Goal: Information Seeking & Learning: Learn about a topic

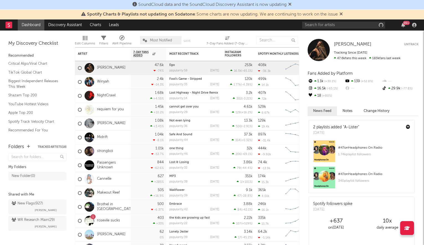
click at [342, 12] on icon at bounding box center [341, 14] width 3 height 4
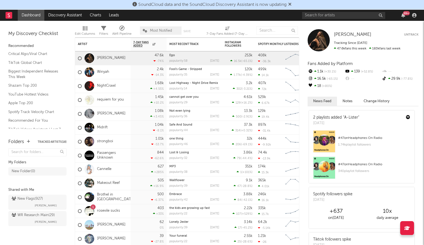
click at [292, 3] on icon at bounding box center [289, 4] width 3 height 4
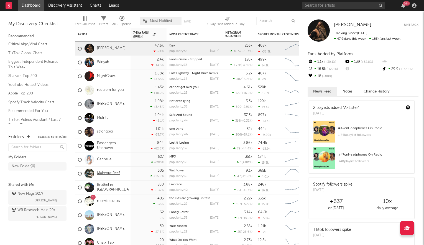
click at [108, 172] on link "Makeout Reef" at bounding box center [108, 173] width 23 height 5
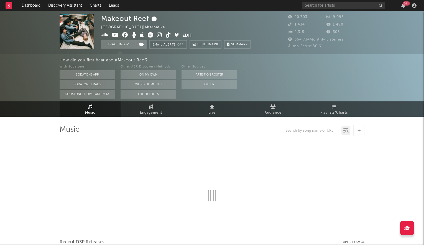
select select "6m"
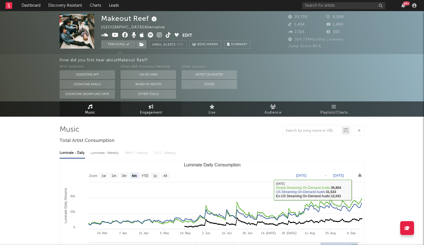
click at [145, 108] on link "Engagement" at bounding box center [151, 108] width 61 height 15
select select "1w"
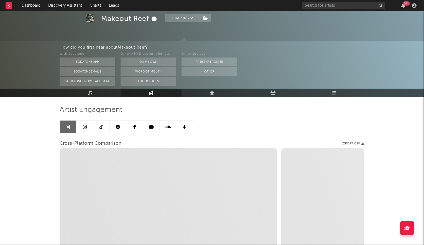
scroll to position [57, 0]
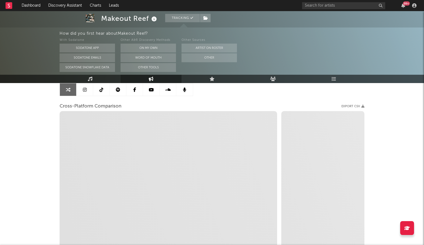
select select "1m"
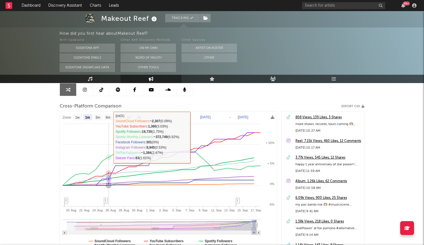
scroll to position [107, 0]
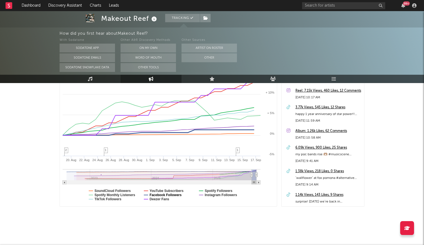
click at [158, 194] on text "Facebook Followers" at bounding box center [166, 195] width 32 height 4
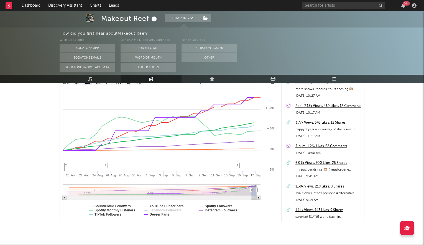
scroll to position [55, 0]
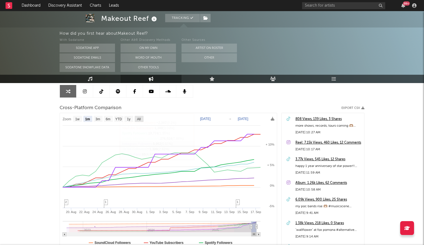
click at [140, 119] on text "All" at bounding box center [139, 119] width 4 height 4
select select "All"
type input "[DATE]"
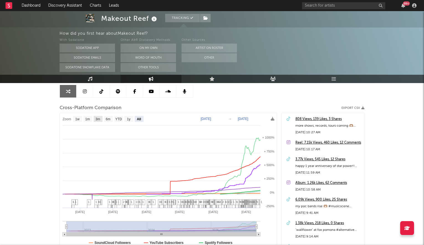
click at [96, 118] on text "3m" at bounding box center [98, 119] width 5 height 4
select select "3m"
type input "[DATE]"
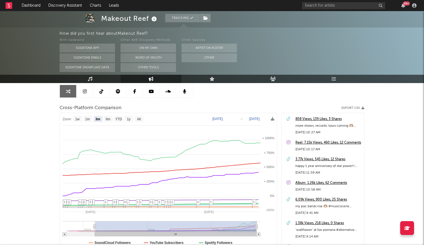
select select "3m"
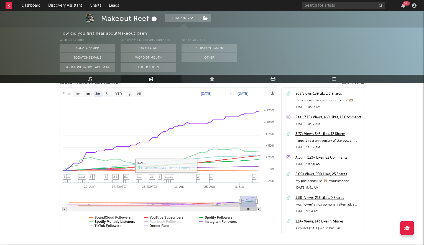
scroll to position [107, 0]
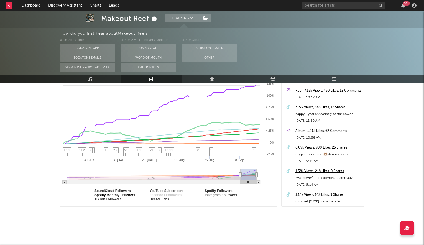
click at [123, 194] on text "Spotify Monthly Listeners" at bounding box center [115, 195] width 41 height 4
select select "3m"
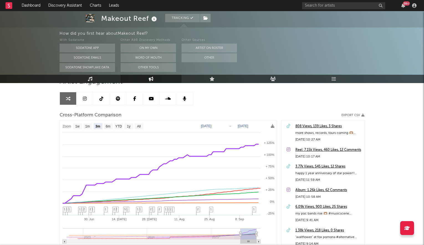
scroll to position [0, 0]
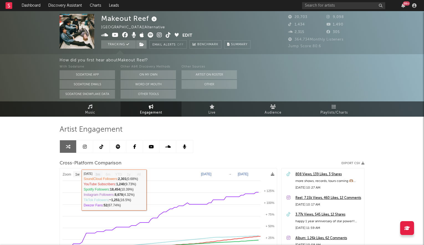
click at [87, 146] on link at bounding box center [85, 146] width 17 height 12
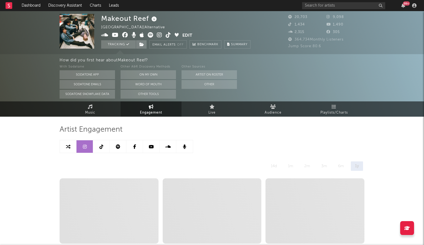
select select "6m"
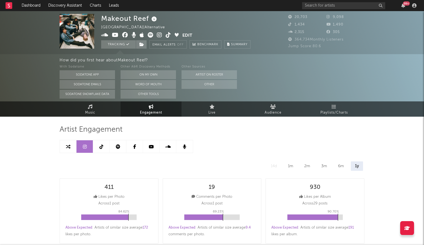
click at [100, 147] on icon at bounding box center [102, 146] width 4 height 4
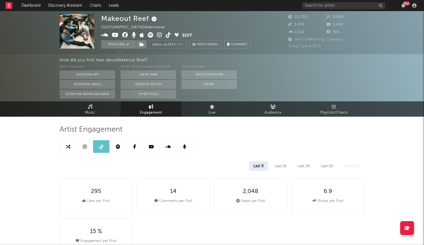
select select "1w"
click at [115, 146] on link at bounding box center [118, 146] width 17 height 12
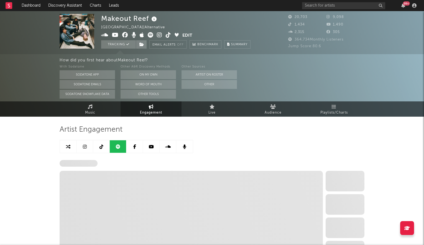
select select "6m"
select select "1w"
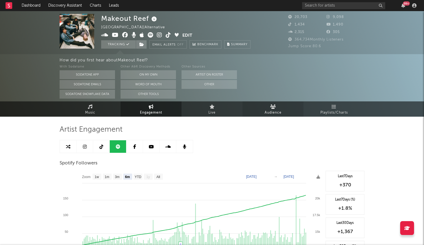
click at [268, 110] on span "Audience" at bounding box center [273, 112] width 17 height 7
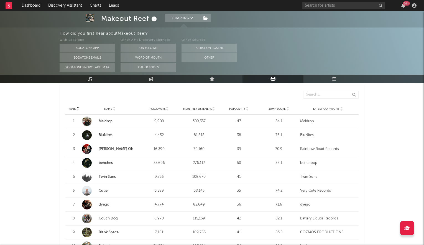
scroll to position [201, 0]
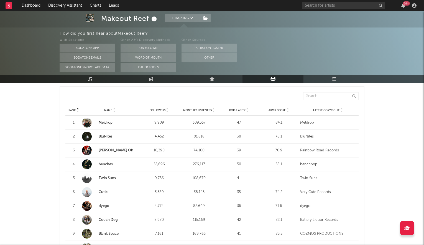
click at [288, 110] on icon at bounding box center [287, 111] width 3 height 2
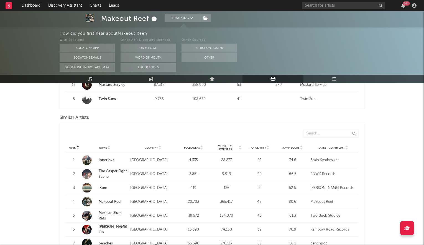
scroll to position [510, 0]
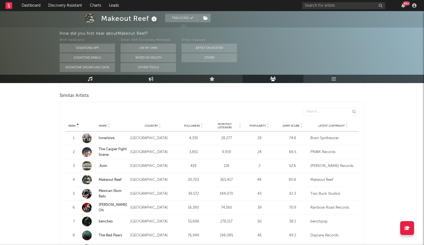
click at [268, 126] on icon at bounding box center [268, 127] width 3 height 2
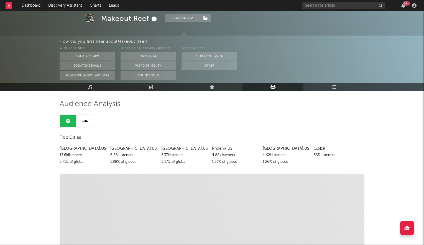
scroll to position [0, 0]
